Goal: Transaction & Acquisition: Purchase product/service

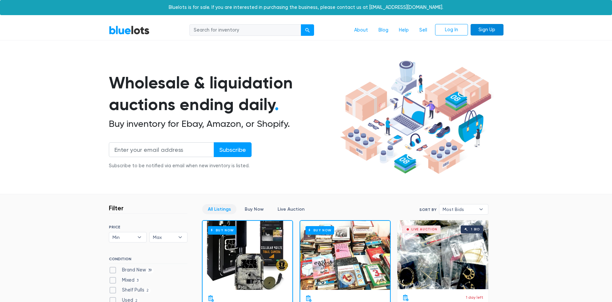
click at [486, 30] on link "Sign Up" at bounding box center [486, 30] width 33 height 12
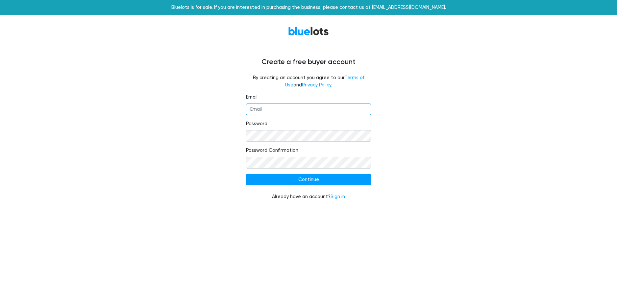
click at [304, 112] on input "Email" at bounding box center [308, 110] width 125 height 12
type input "axsvaultedgoods@gmail.com"
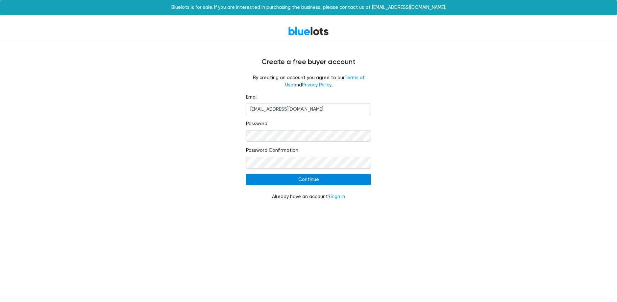
click at [331, 179] on input "Continue" at bounding box center [308, 180] width 125 height 12
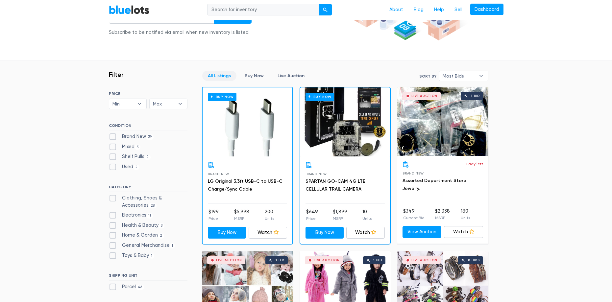
scroll to position [131, 0]
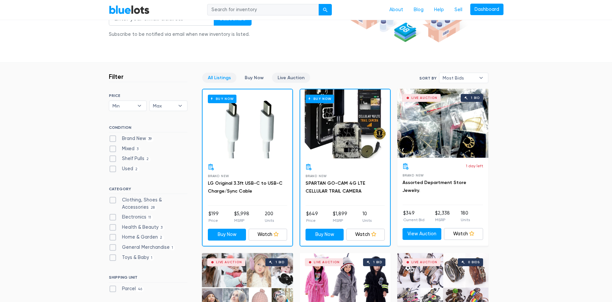
click at [290, 77] on link "Live Auction" at bounding box center [291, 78] width 38 height 10
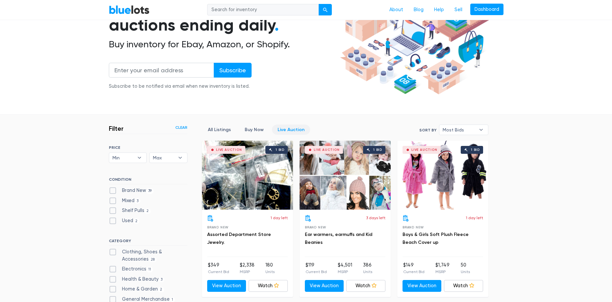
scroll to position [78, 0]
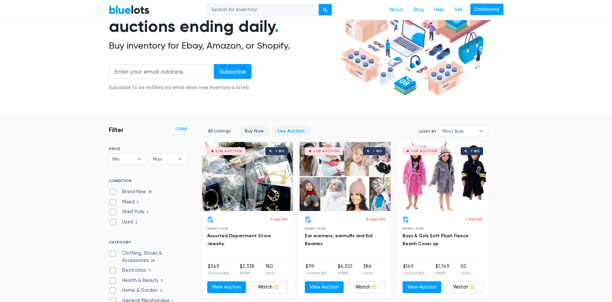
click at [252, 130] on link "Buy Now" at bounding box center [254, 131] width 30 height 10
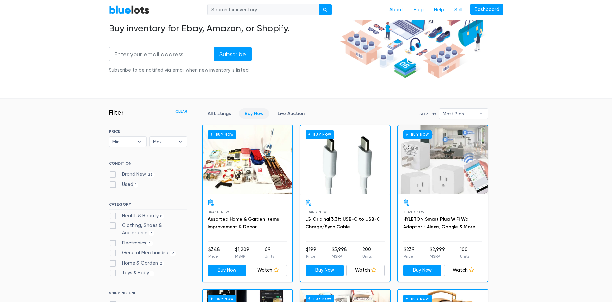
scroll to position [20, 0]
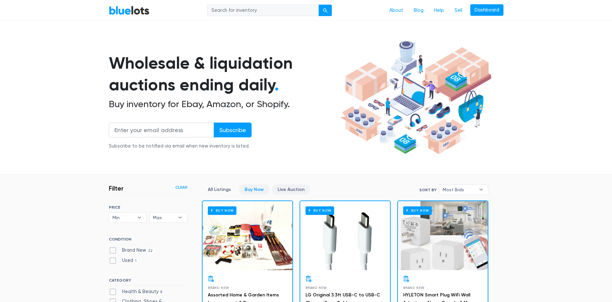
click at [293, 188] on link "Live Auction" at bounding box center [291, 189] width 38 height 10
